Goal: Check status

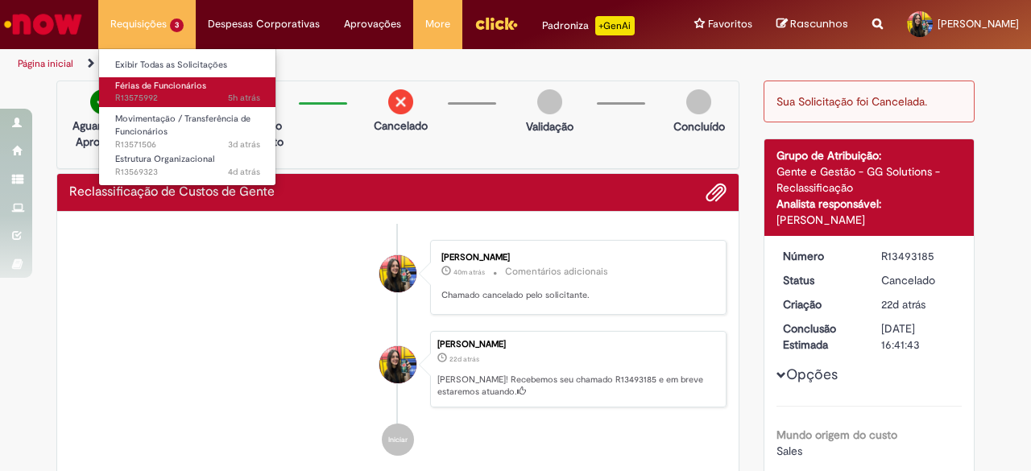
click at [168, 86] on span "Férias de Funcionários" at bounding box center [160, 86] width 91 height 12
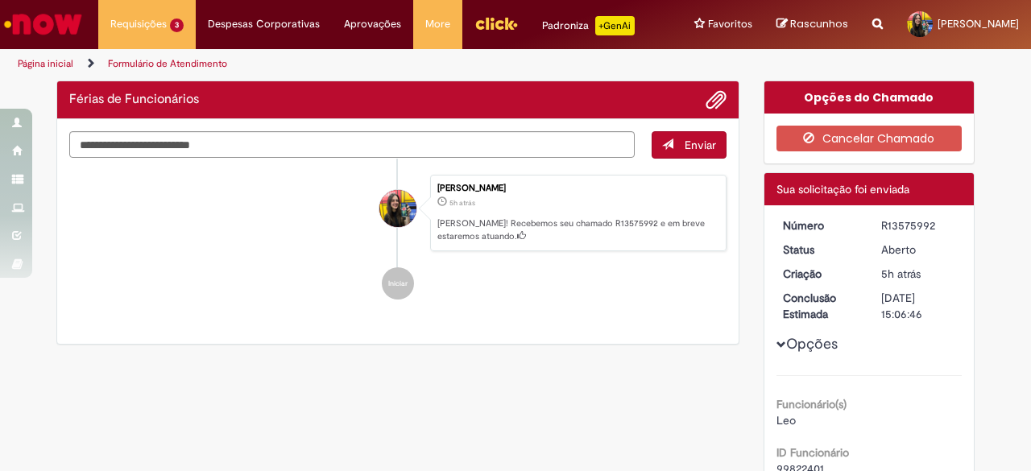
click at [570, 305] on ul "Gabriella Soares Padua 5h atrás 5 horas atrás Ola! Recebemos seu chamado R13575…" at bounding box center [397, 238] width 657 height 158
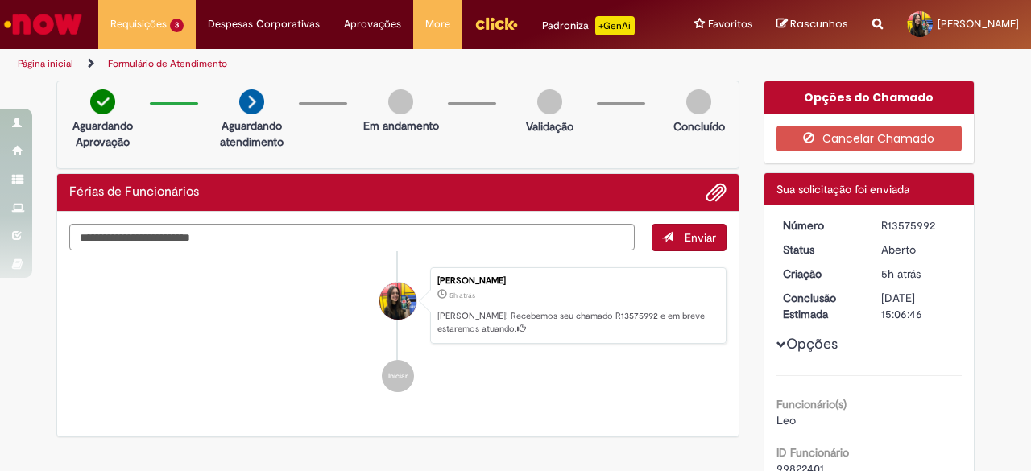
drag, startPoint x: 876, startPoint y: 222, endPoint x: 936, endPoint y: 224, distance: 60.5
click at [936, 224] on div "R13575992" at bounding box center [918, 225] width 75 height 16
copy div "R13575992"
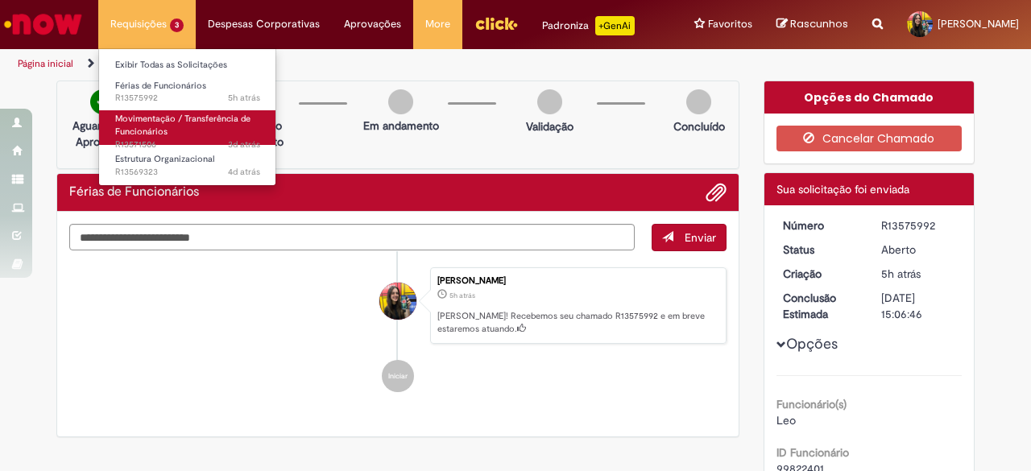
click at [208, 128] on link "Movimentação / Transferência de Funcionários 3d atrás 3 dias atrás R13571506" at bounding box center [187, 127] width 177 height 35
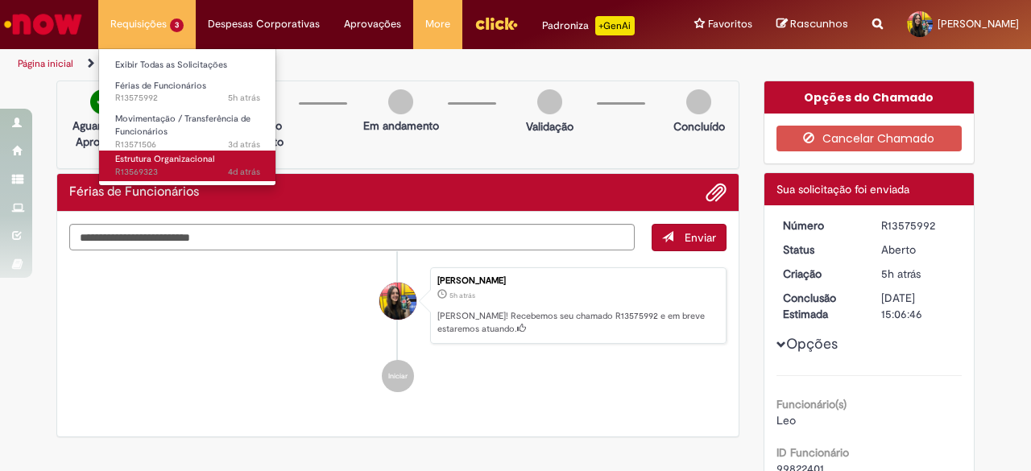
click at [151, 151] on link "Estrutura Organizacional 4d atrás 4 dias atrás R13569323" at bounding box center [187, 166] width 177 height 30
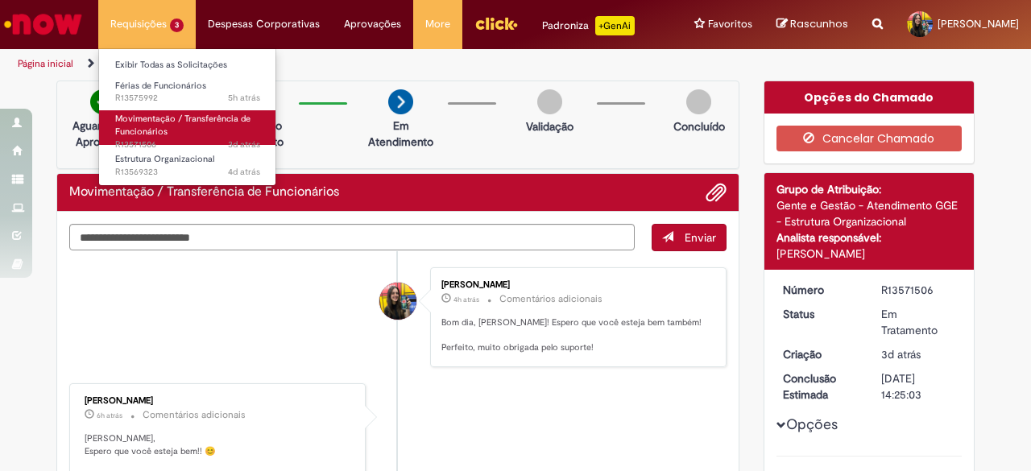
click at [172, 135] on link "Movimentação / Transferência de Funcionários 3d atrás 3 dias atrás R13571506" at bounding box center [187, 127] width 177 height 35
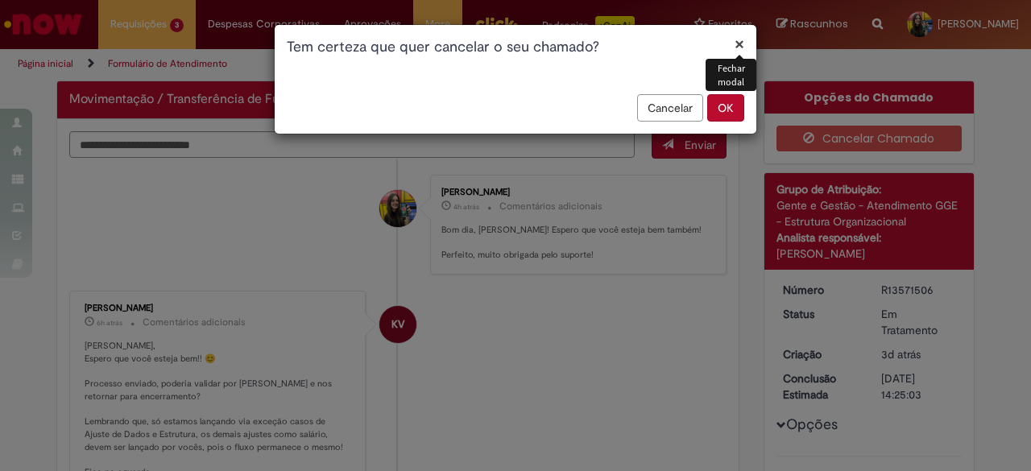
click at [726, 109] on button "OK" at bounding box center [725, 107] width 37 height 27
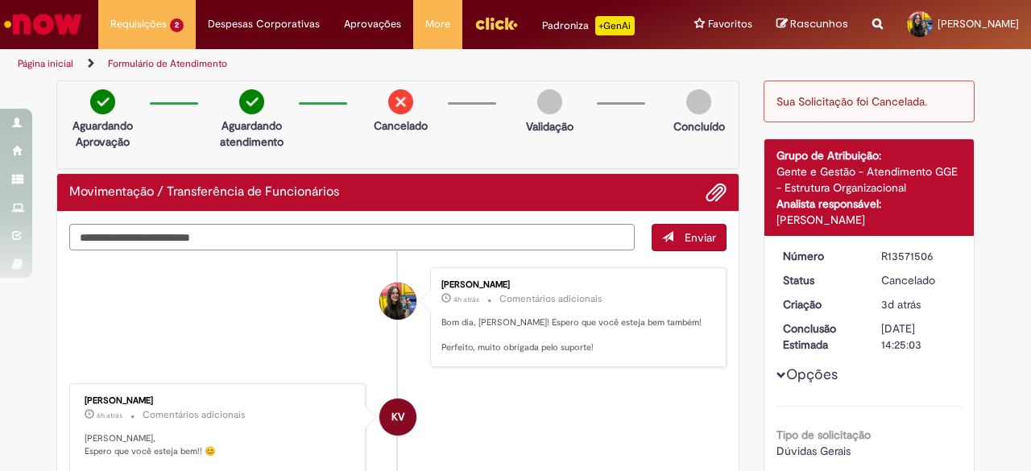
click at [52, 21] on img "Ir para a Homepage" at bounding box center [43, 24] width 83 height 32
